Goal: Information Seeking & Learning: Learn about a topic

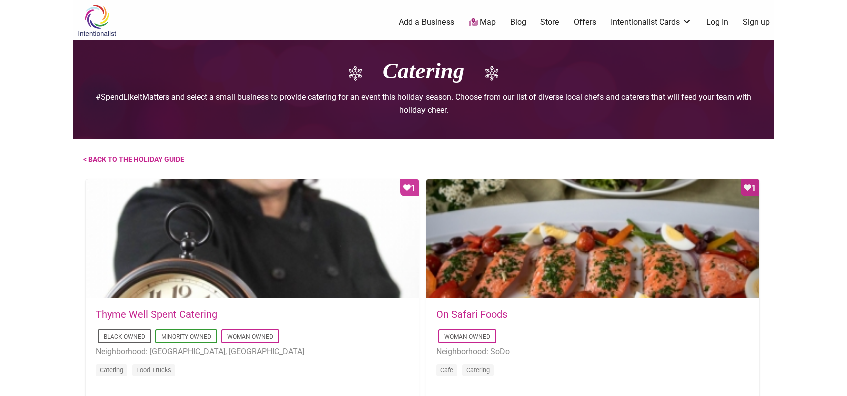
click at [403, 328] on ul "Black-Owned Minority-Owned Woman-Owned Neighborhood: [GEOGRAPHIC_DATA], [GEOGRA…" at bounding box center [253, 355] width 314 height 54
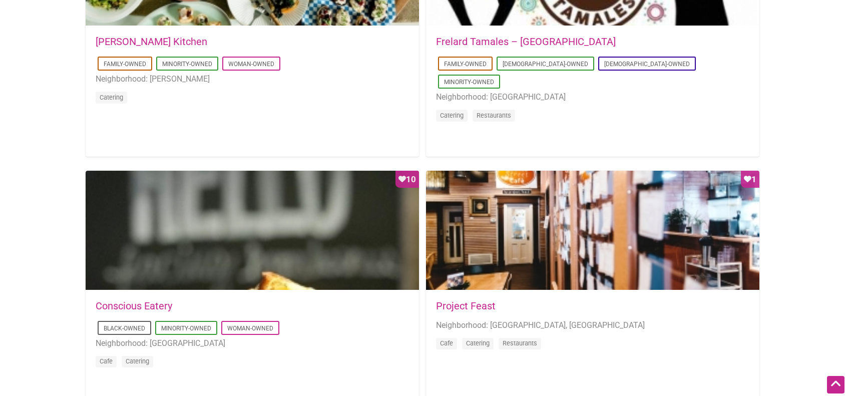
scroll to position [851, 0]
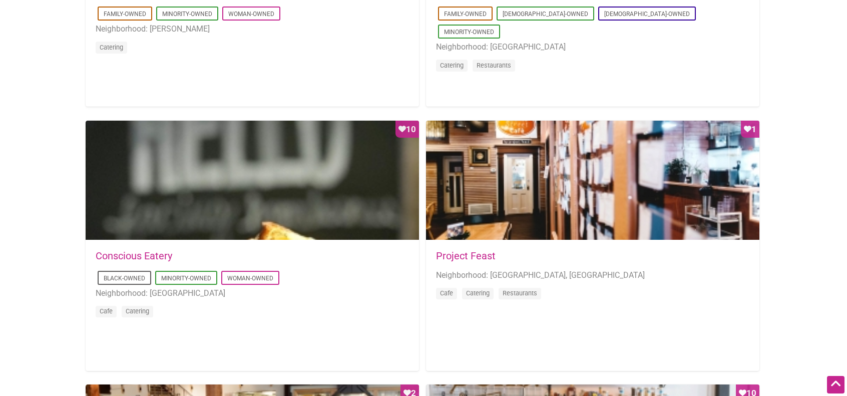
click at [392, 302] on ul "Black-Owned Minority-Owned Woman-Owned Neighborhood: [GEOGRAPHIC_DATA] Cafe Cat…" at bounding box center [253, 296] width 314 height 54
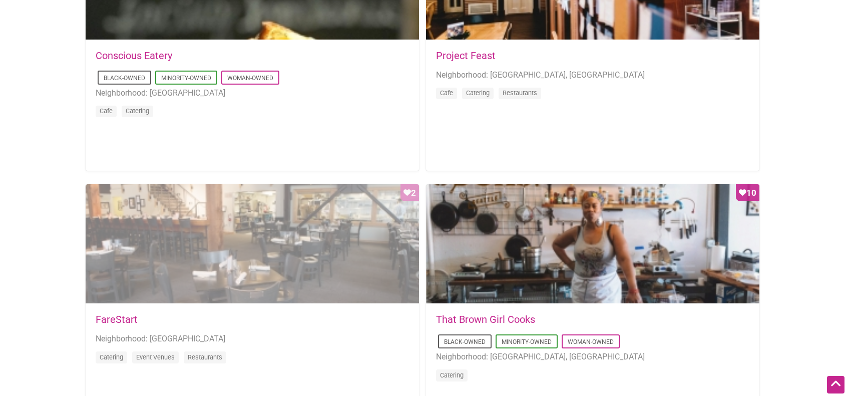
scroll to position [1152, 0]
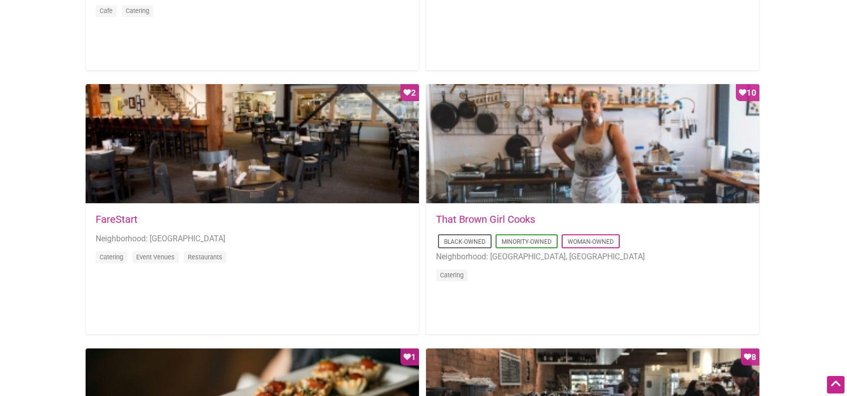
click at [389, 276] on div "[DATE] 18:21:34 FareStart Neighborhood: Downtown Catering Event Venues Restaura…" at bounding box center [253, 245] width 334 height 82
click at [391, 276] on div "[DATE] 18:21:34 FareStart Neighborhood: Downtown Catering Event Venues Restaura…" at bounding box center [253, 245] width 334 height 82
click at [397, 269] on div "[DATE] 18:21:34 FareStart Neighborhood: Downtown Catering Event Venues Restaura…" at bounding box center [253, 245] width 314 height 62
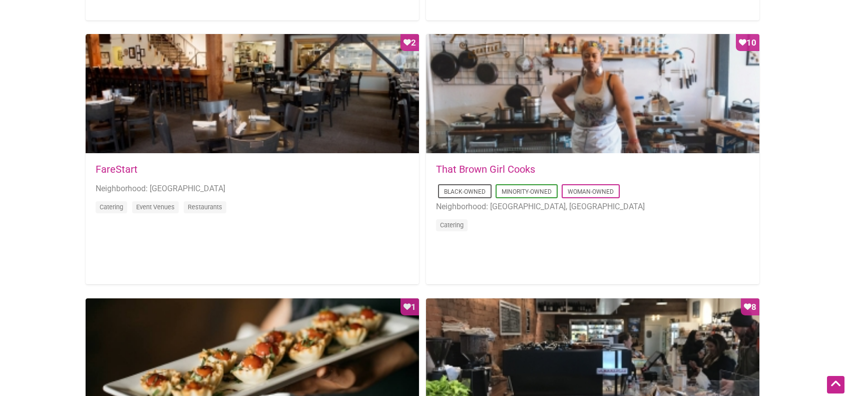
scroll to position [1102, 0]
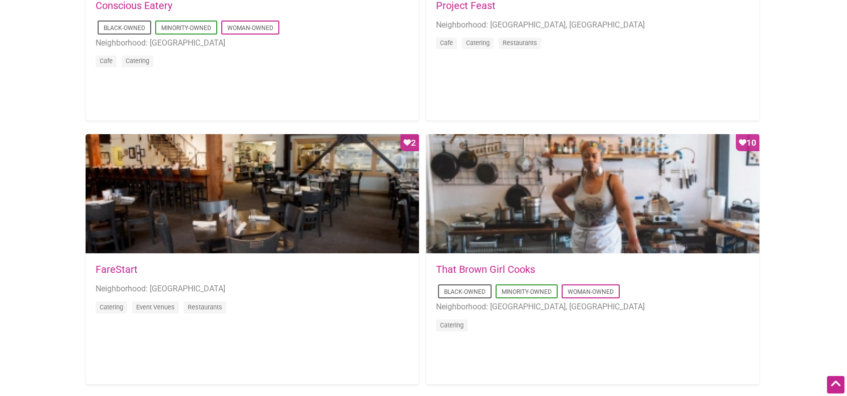
click at [382, 286] on li "Neighborhood: [GEOGRAPHIC_DATA]" at bounding box center [253, 288] width 314 height 13
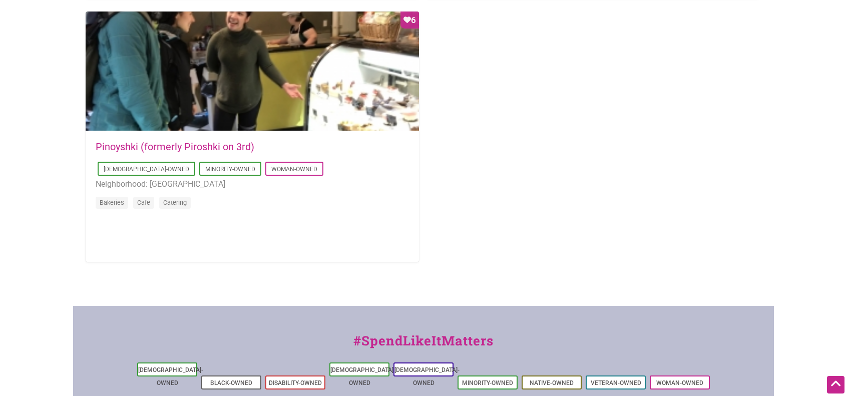
scroll to position [1803, 0]
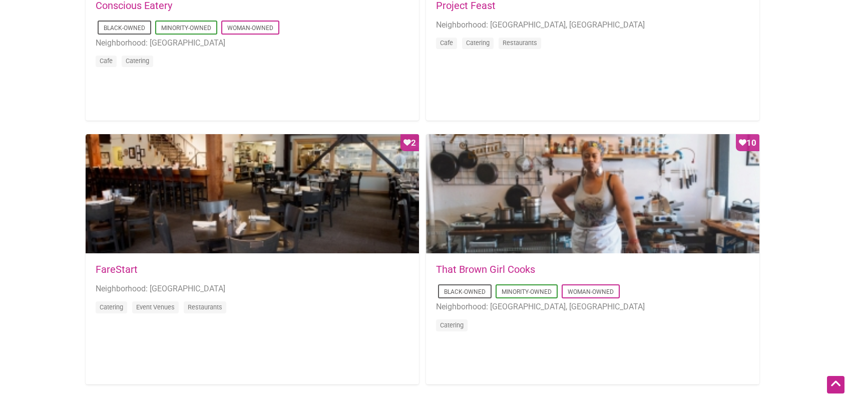
scroll to position [1252, 0]
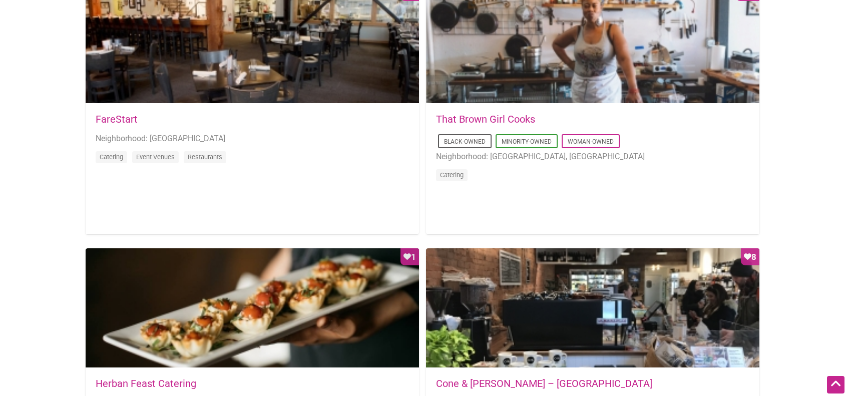
click at [391, 166] on li "Catering Event Venues Restaurants" at bounding box center [253, 159] width 314 height 18
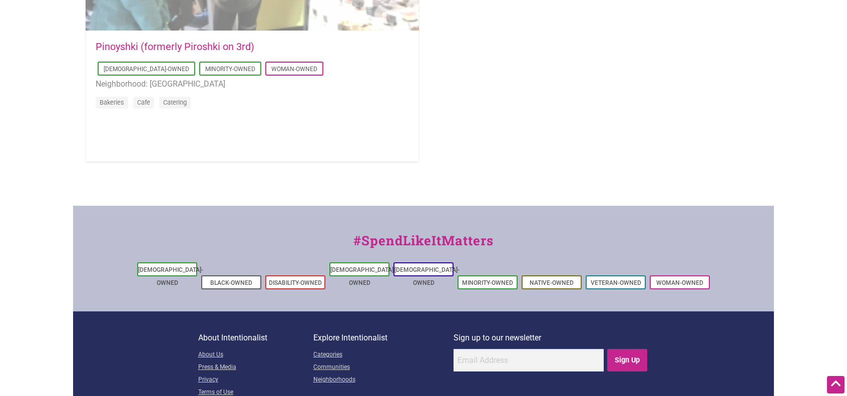
scroll to position [1900, 0]
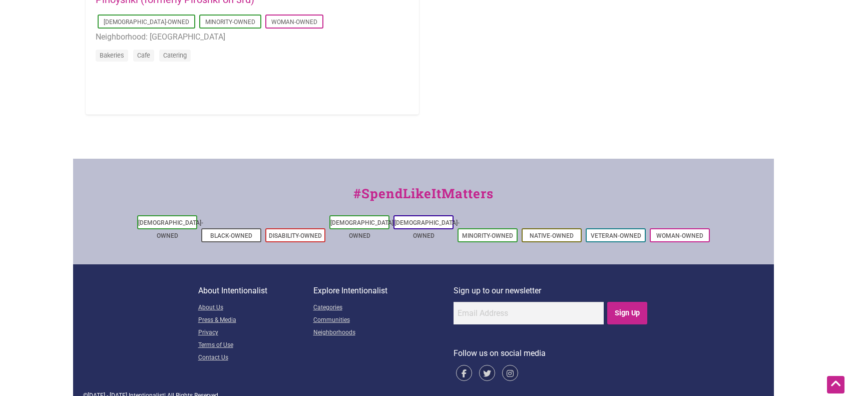
click at [419, 172] on div "#SpendLikeItMatters [DEMOGRAPHIC_DATA]-Owned Black-Owned Disability-Owned [DEMO…" at bounding box center [423, 212] width 701 height 106
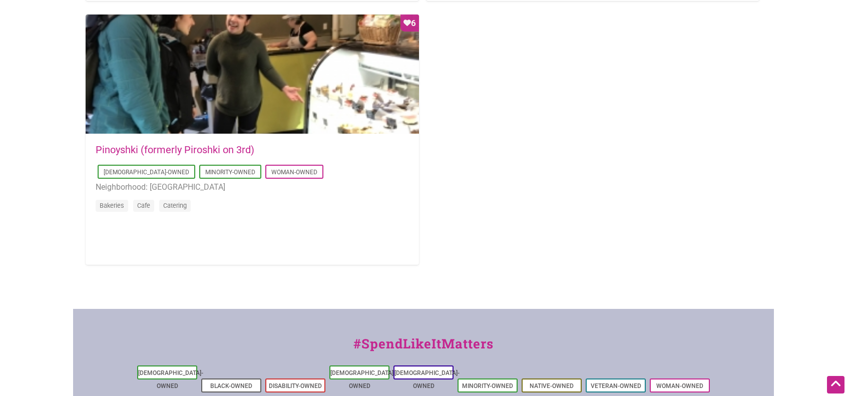
scroll to position [1650, 0]
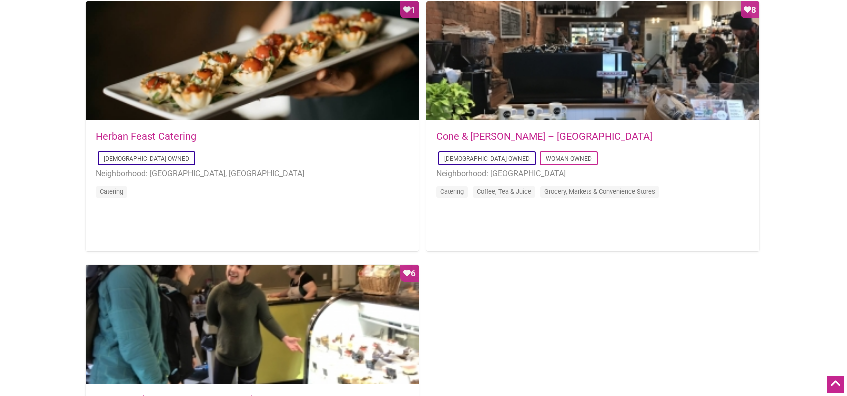
scroll to position [1399, 0]
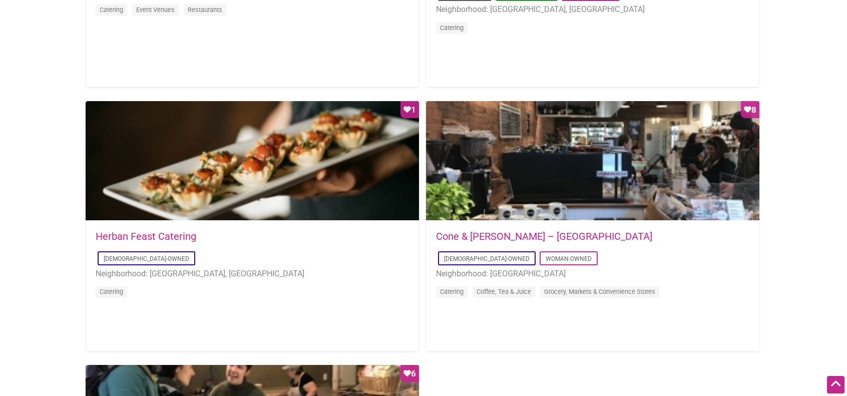
click at [355, 277] on li "Neighborhood: [GEOGRAPHIC_DATA], [GEOGRAPHIC_DATA]" at bounding box center [253, 273] width 314 height 13
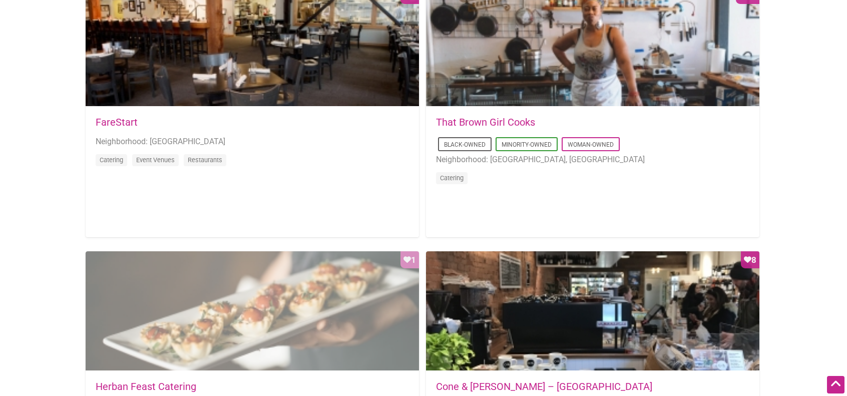
scroll to position [1149, 0]
